Goal: Transaction & Acquisition: Download file/media

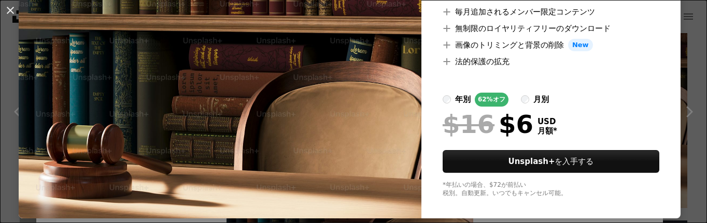
scroll to position [159, 0]
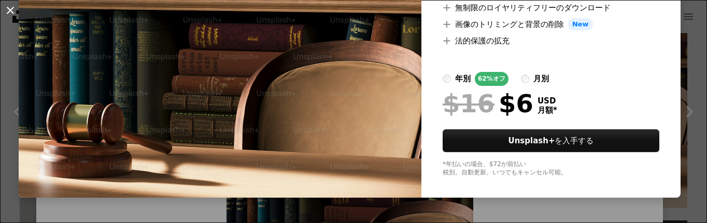
click at [12, 10] on button "An X shape" at bounding box center [10, 10] width 12 height 12
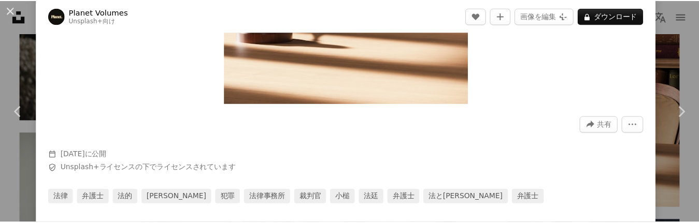
scroll to position [294, 0]
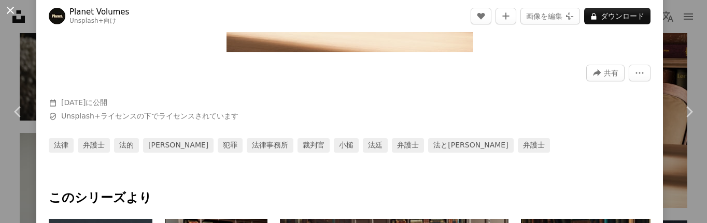
click at [12, 16] on button "An X shape" at bounding box center [10, 10] width 12 height 12
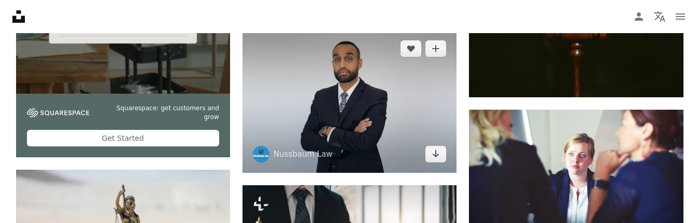
scroll to position [2246, 0]
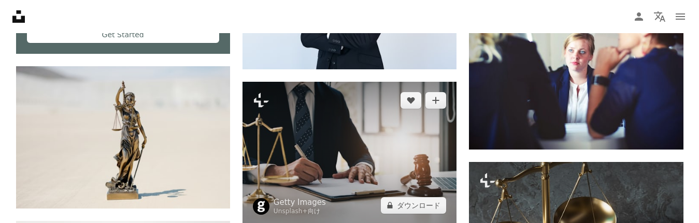
click at [368, 148] on img at bounding box center [350, 153] width 214 height 143
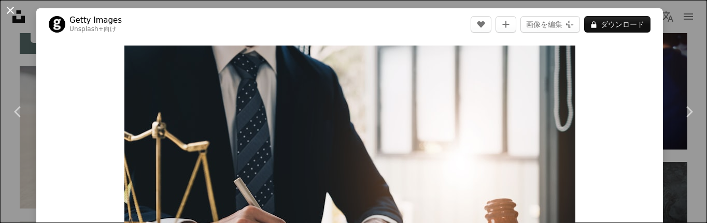
click at [7, 7] on button "An X shape" at bounding box center [10, 10] width 12 height 12
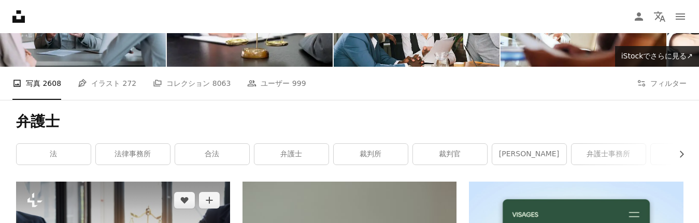
scroll to position [207, 0]
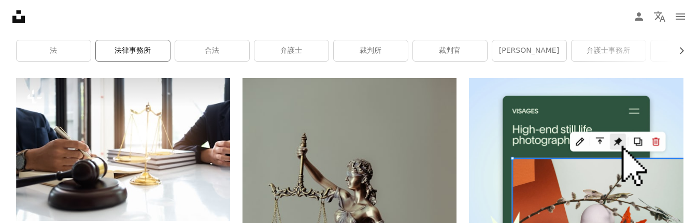
click at [136, 47] on link "法律事務所" at bounding box center [133, 50] width 74 height 21
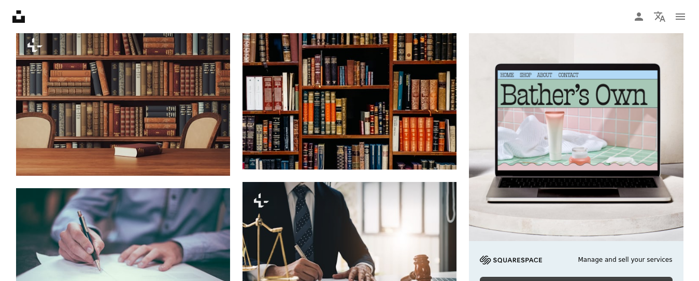
scroll to position [363, 0]
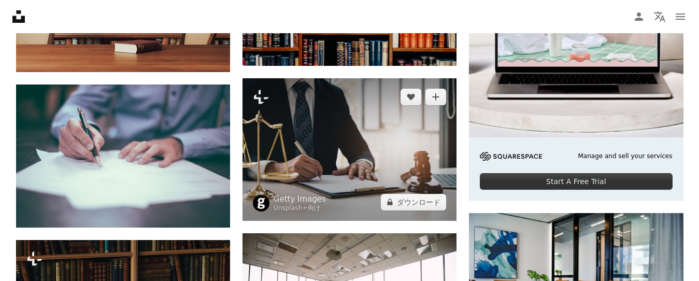
click at [279, 119] on img at bounding box center [350, 149] width 214 height 143
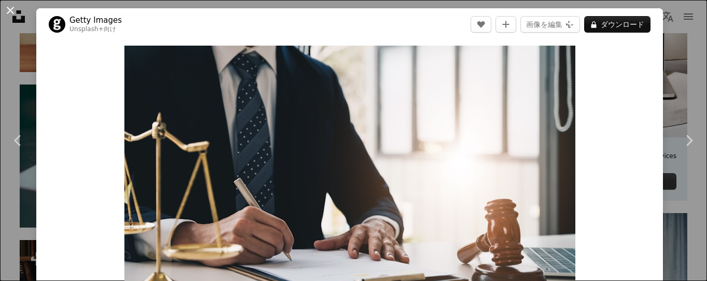
click at [6, 8] on button "An X shape" at bounding box center [10, 10] width 12 height 12
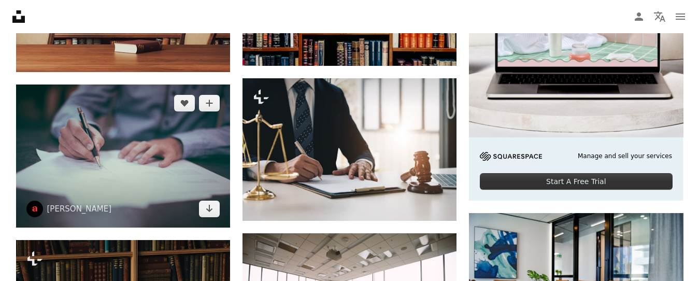
click at [130, 131] on img at bounding box center [123, 156] width 214 height 143
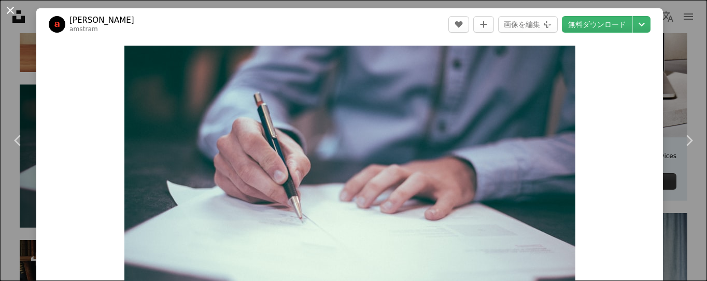
click at [8, 10] on button "An X shape" at bounding box center [10, 10] width 12 height 12
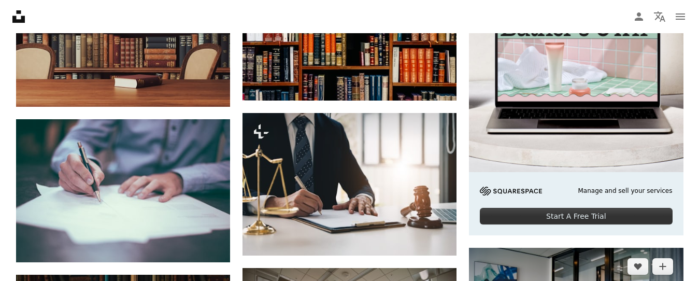
scroll to position [276, 0]
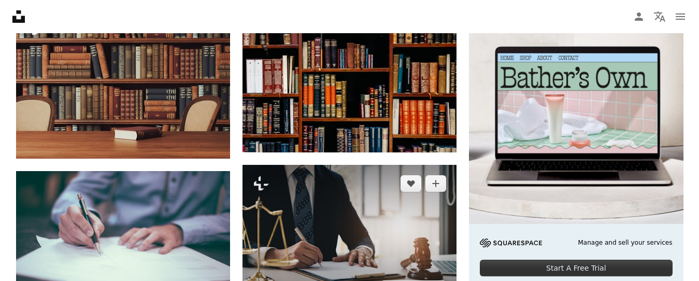
click at [365, 223] on img at bounding box center [350, 236] width 214 height 143
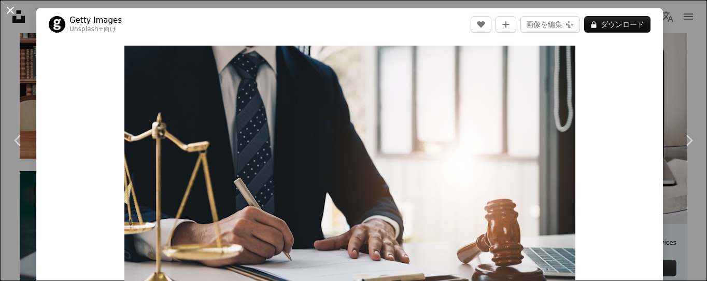
click at [12, 6] on button "An X shape" at bounding box center [10, 10] width 12 height 12
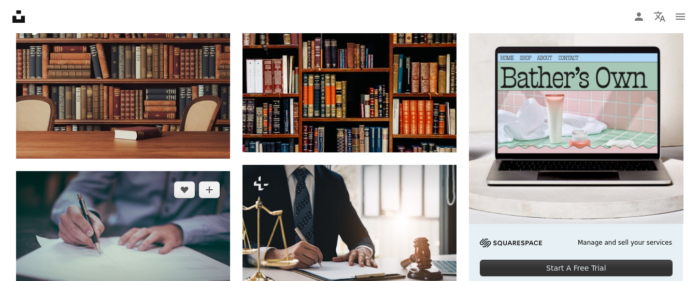
click at [92, 209] on img at bounding box center [123, 242] width 214 height 143
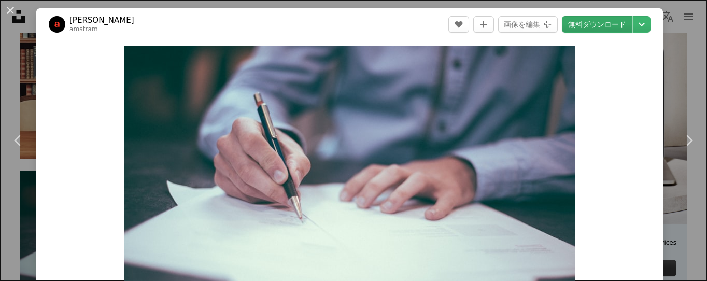
click at [599, 21] on link "無料ダウンロード" at bounding box center [597, 24] width 71 height 17
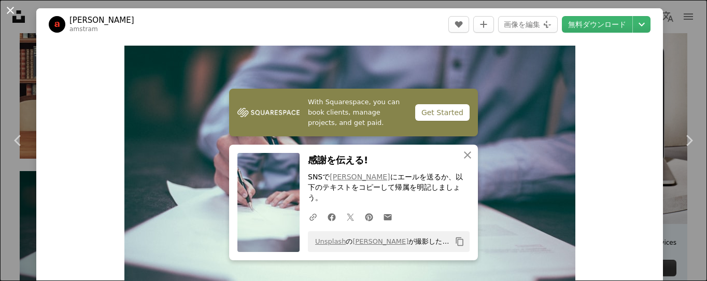
click at [17, 11] on button "An X shape" at bounding box center [10, 10] width 12 height 12
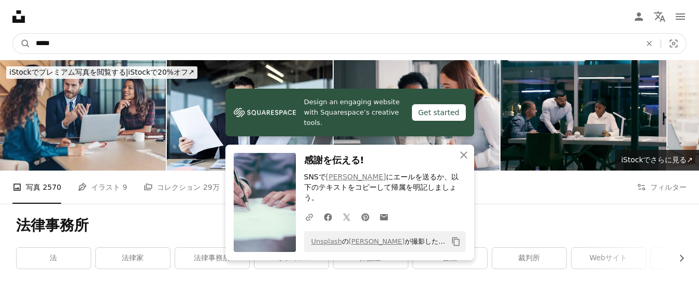
drag, startPoint x: 165, startPoint y: 41, endPoint x: -3, endPoint y: 24, distance: 169.4
type input "******"
click button "A magnifying glass" at bounding box center [22, 44] width 18 height 20
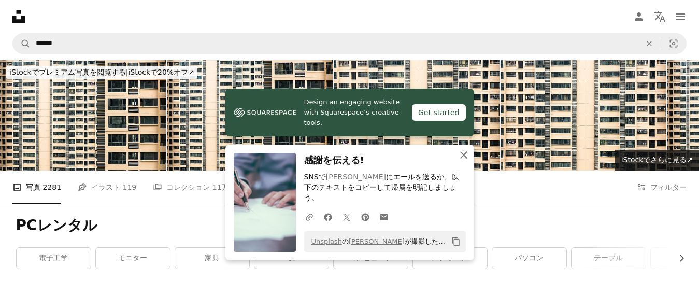
click at [466, 161] on icon "An X shape" at bounding box center [464, 155] width 12 height 12
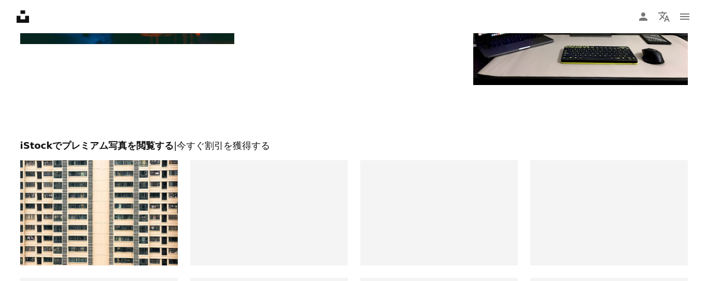
scroll to position [2126, 0]
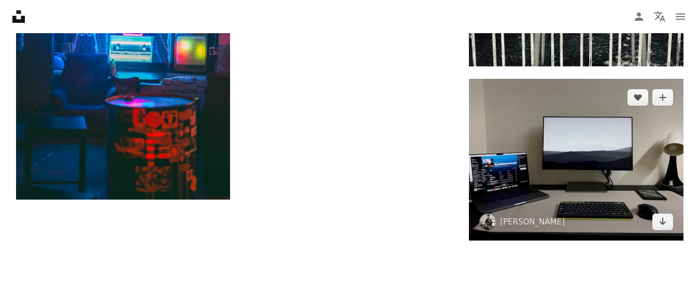
click at [590, 157] on img at bounding box center [576, 160] width 214 height 162
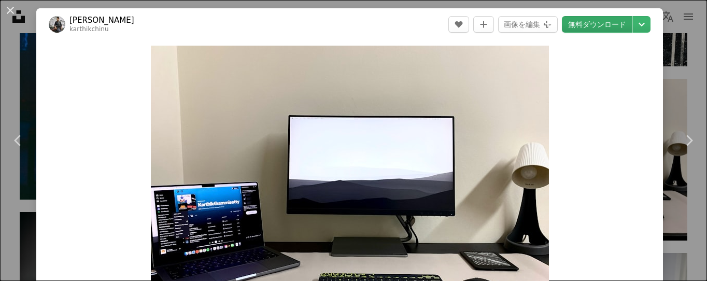
click at [593, 27] on link "無料ダウンロード" at bounding box center [597, 24] width 71 height 17
